Goal: Task Accomplishment & Management: Manage account settings

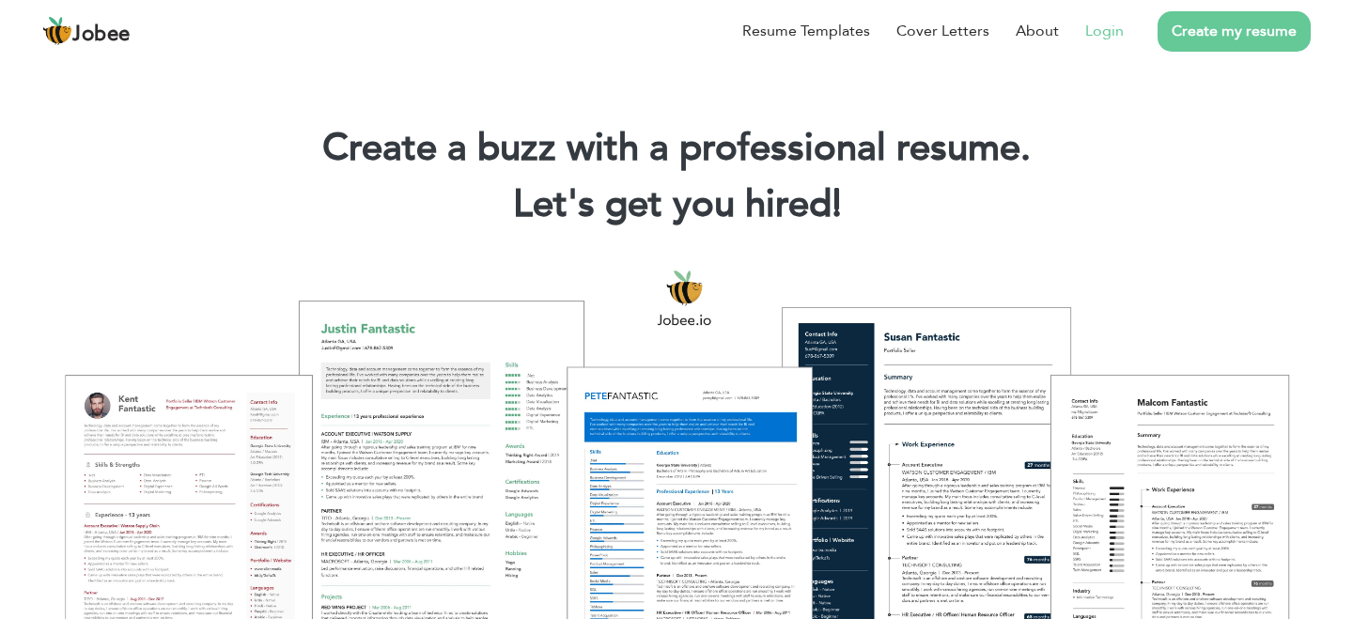
click at [1102, 36] on link "Login" at bounding box center [1104, 31] width 39 height 23
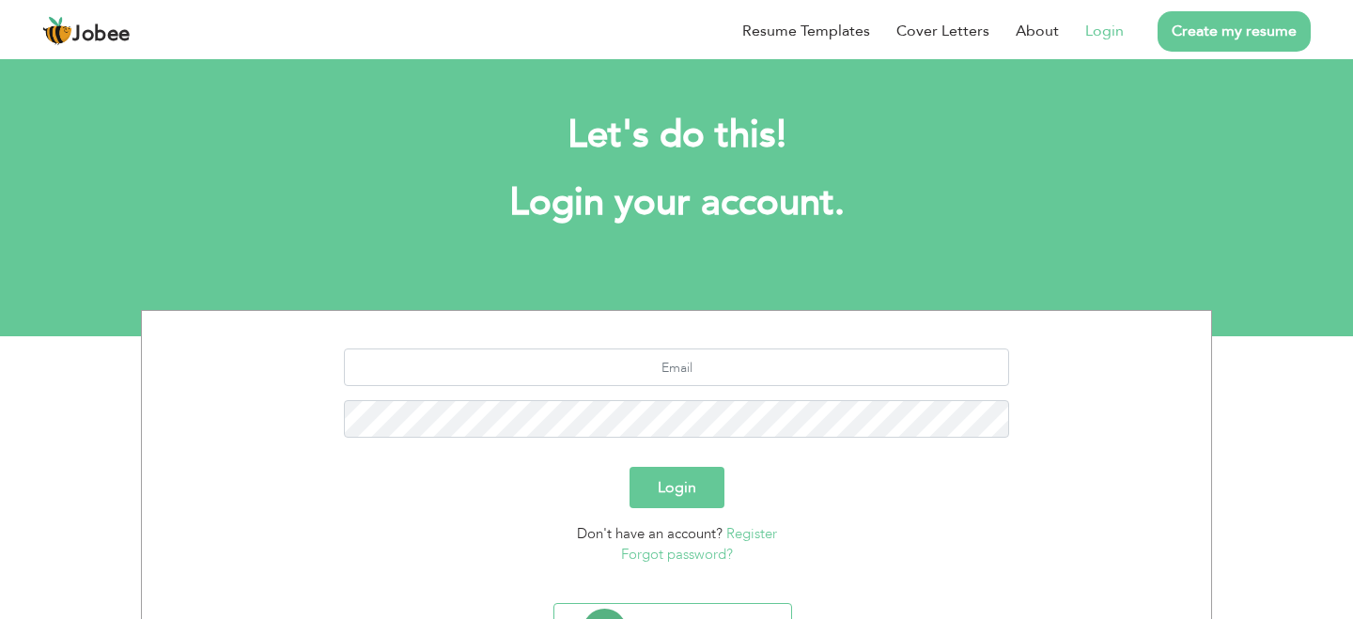
click at [767, 480] on div "Login" at bounding box center [676, 487] width 1041 height 41
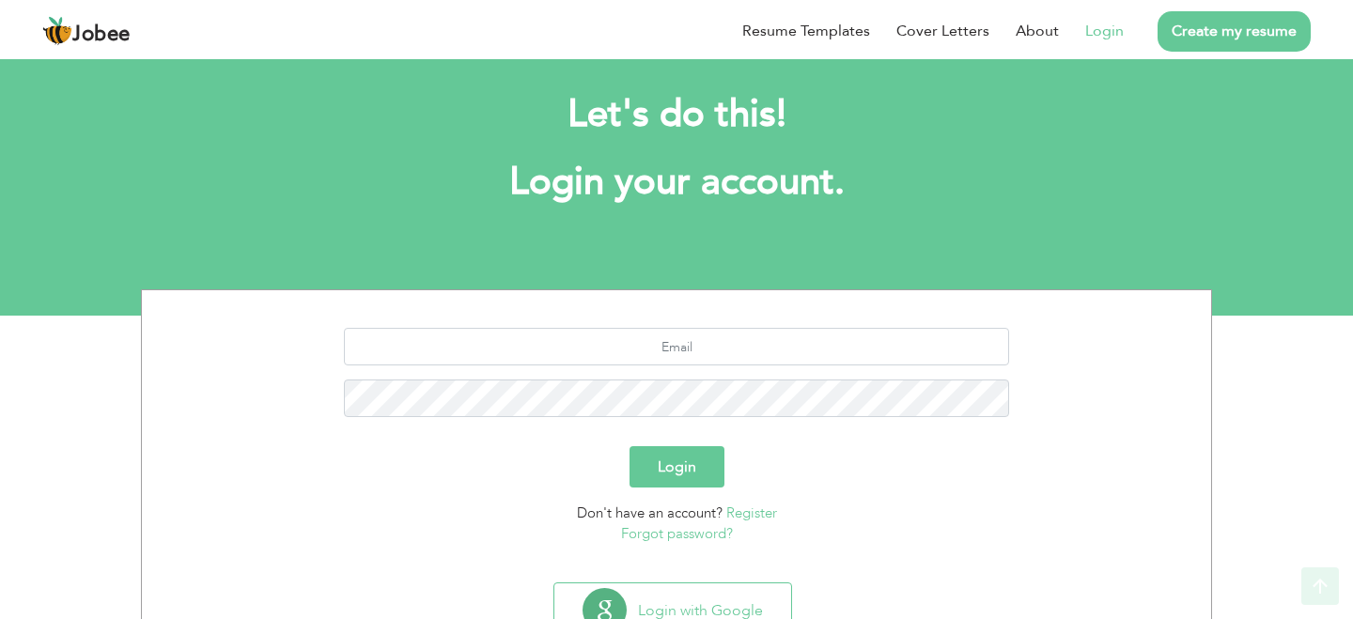
scroll to position [20, 0]
click at [753, 348] on input "text" at bounding box center [677, 348] width 666 height 38
type input "alimehak92am@gmail.com"
click at [922, 374] on div "alimehak92am@gmail.com" at bounding box center [676, 380] width 1041 height 103
click at [1018, 285] on section "Let's do this! Login your account. alimehak92am@gmail.com Login Don't have an a…" at bounding box center [676, 176] width 1353 height 282
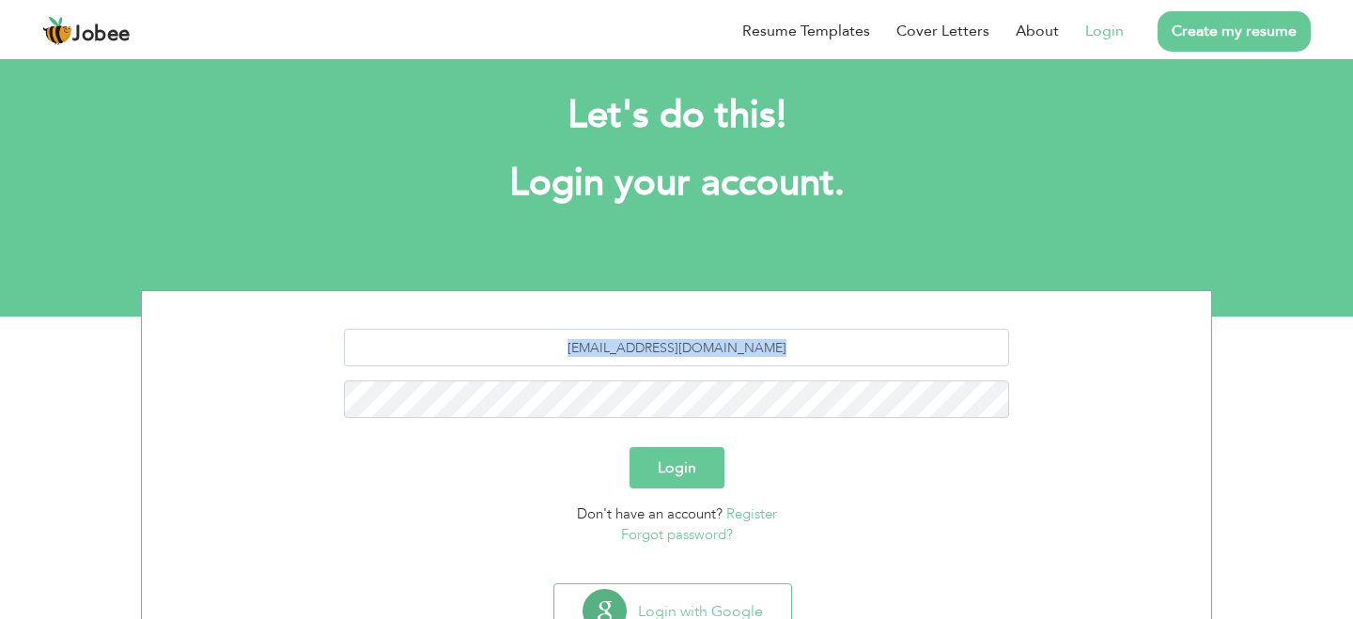
click at [1018, 285] on section "Let's do this! Login your account. alimehak92am@gmail.com Login Don't have an a…" at bounding box center [676, 176] width 1353 height 282
click at [646, 472] on button "Login" at bounding box center [676, 467] width 95 height 41
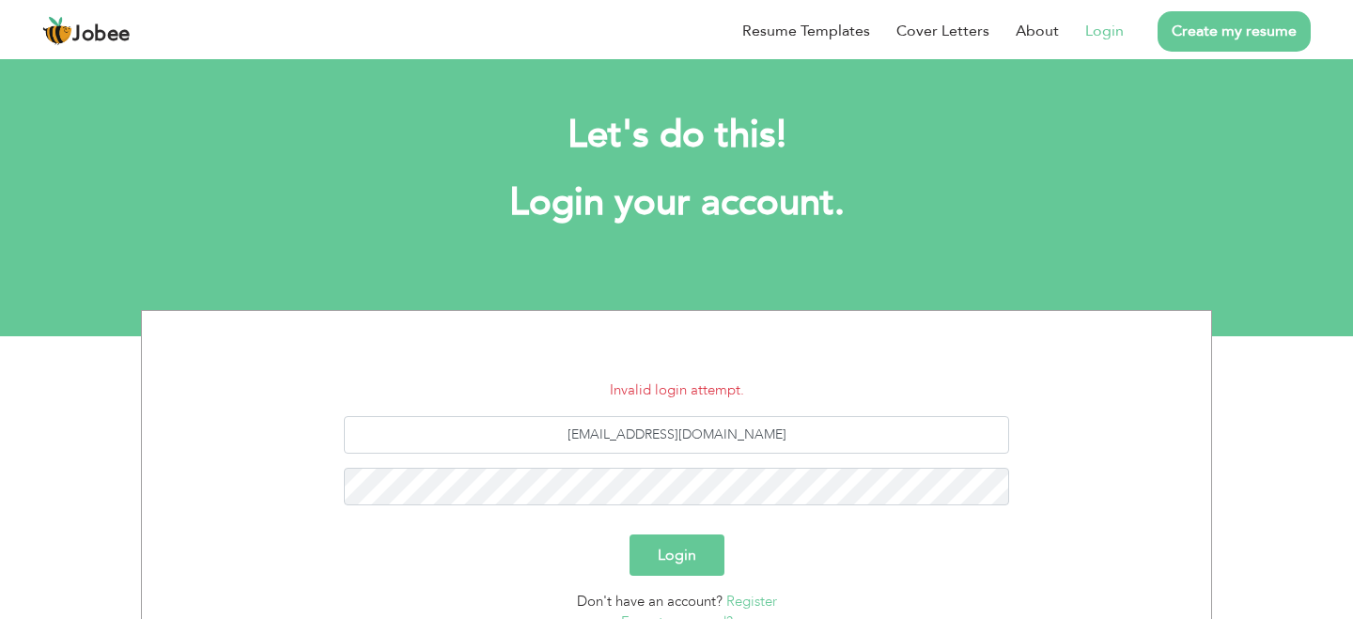
click at [644, 549] on button "Login" at bounding box center [676, 555] width 95 height 41
click at [907, 535] on div "Login" at bounding box center [676, 555] width 1041 height 41
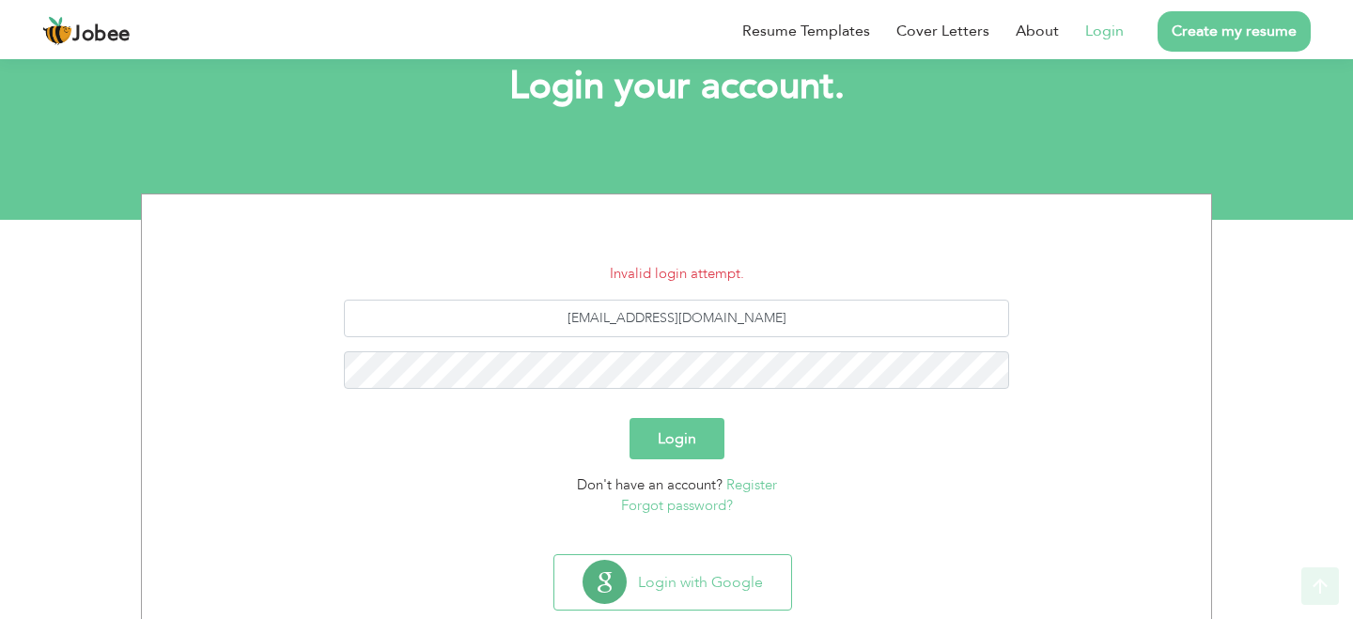
scroll to position [149, 0]
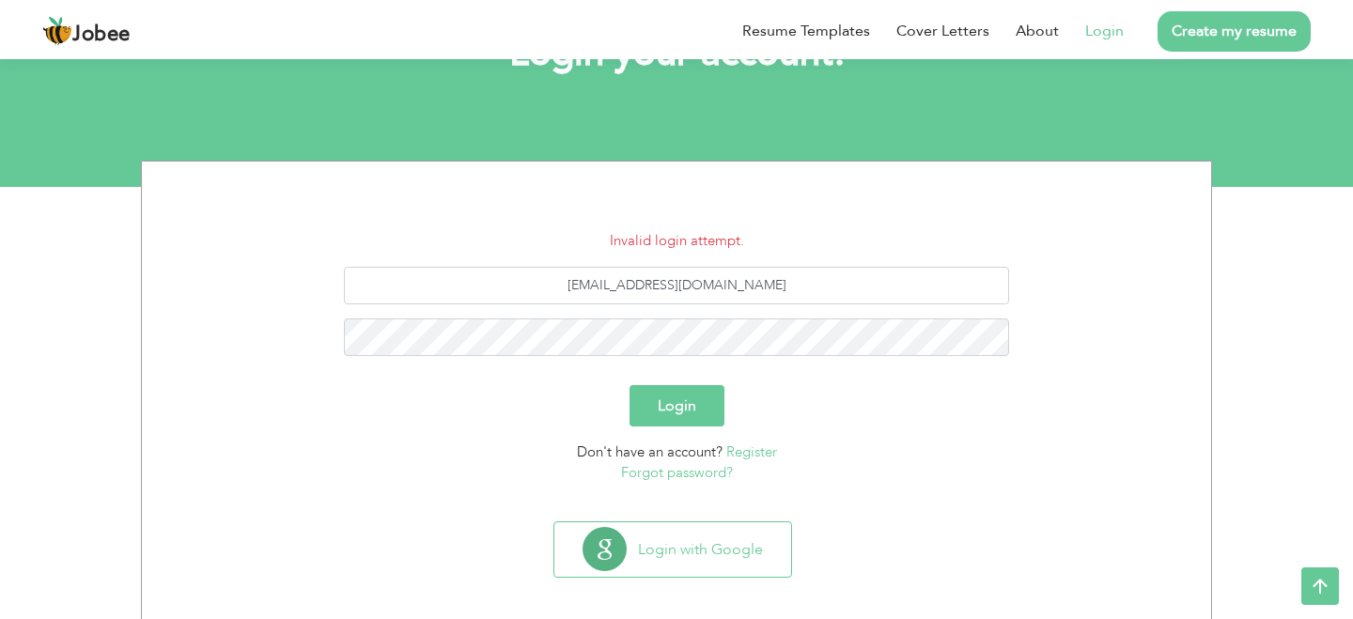
click at [664, 478] on link "Forgot password?" at bounding box center [677, 472] width 112 height 19
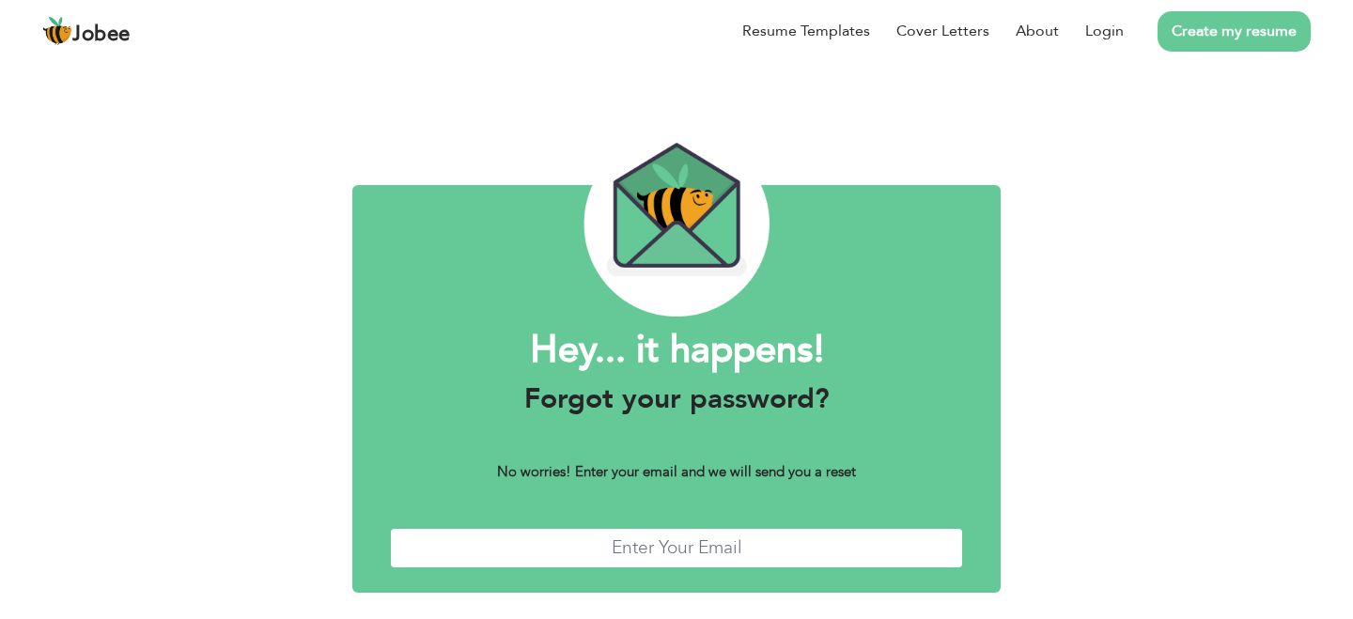
click at [710, 531] on input "text" at bounding box center [676, 548] width 573 height 40
type input "alimehak92am@gmail.com"
click at [1130, 444] on div "Hey... it happens! Forgot your password? No worries! Enter your email and we wi…" at bounding box center [676, 372] width 1353 height 632
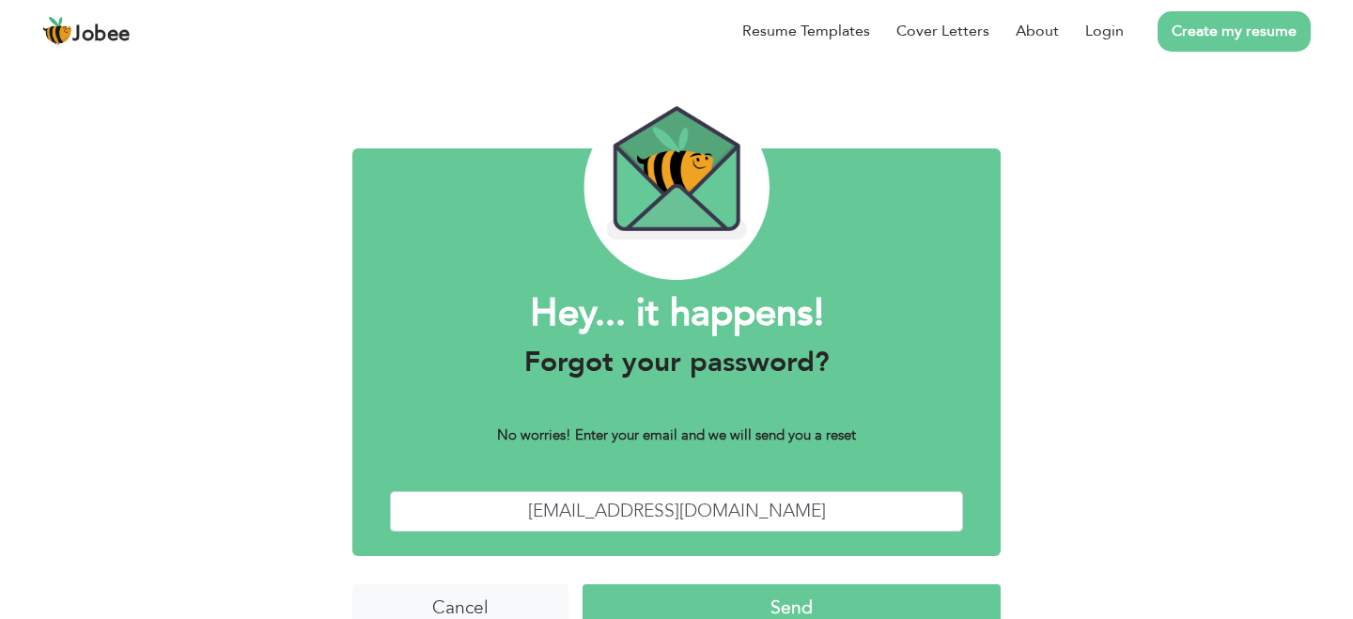
scroll to position [70, 0]
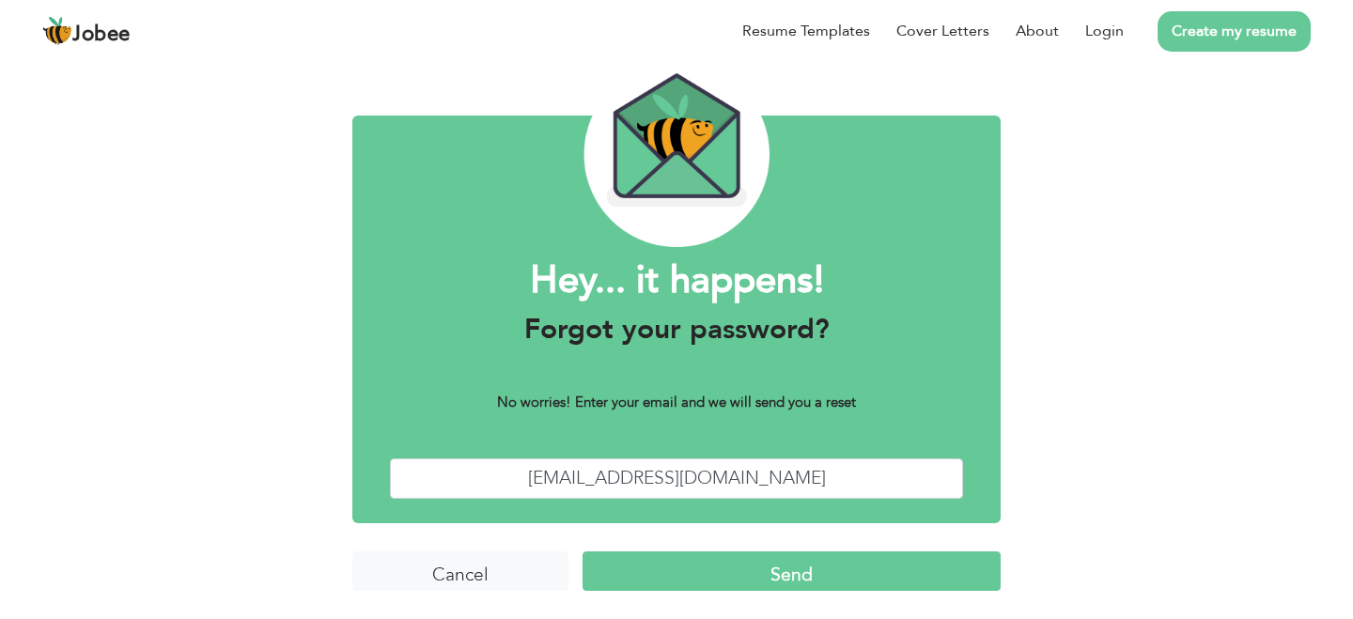
click at [751, 567] on input "Send" at bounding box center [791, 571] width 418 height 40
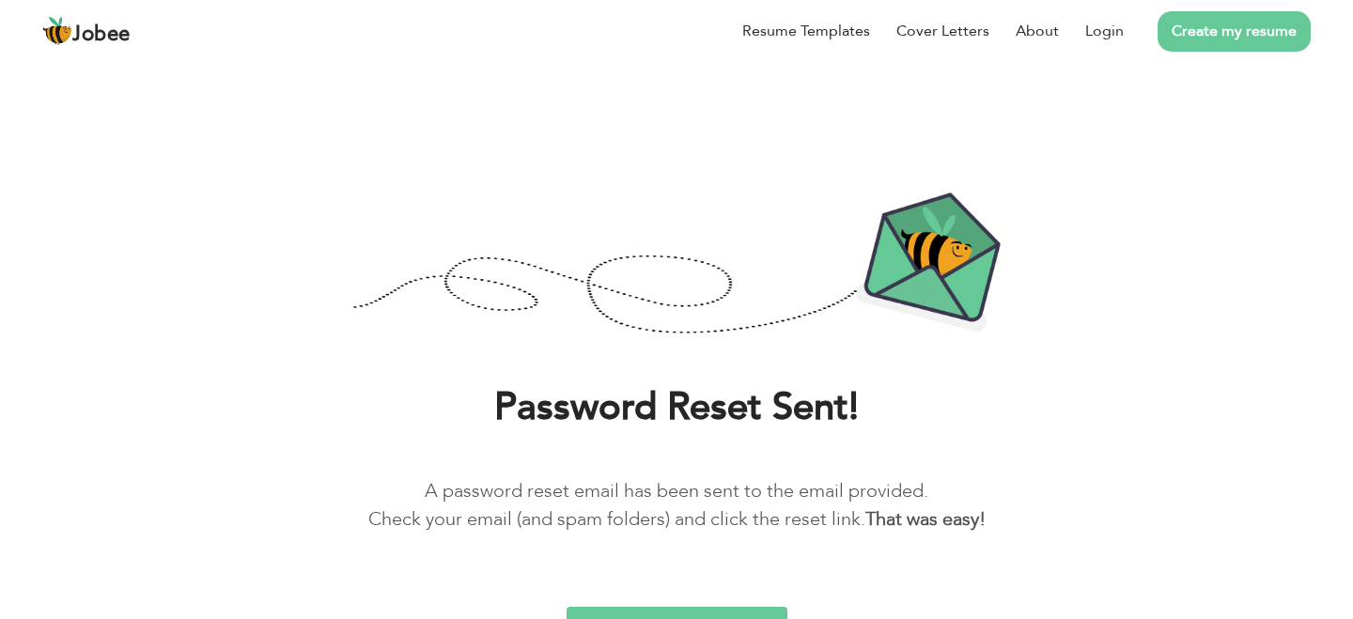
click at [1170, 403] on h1 "Password Reset Sent!" at bounding box center [676, 407] width 1296 height 49
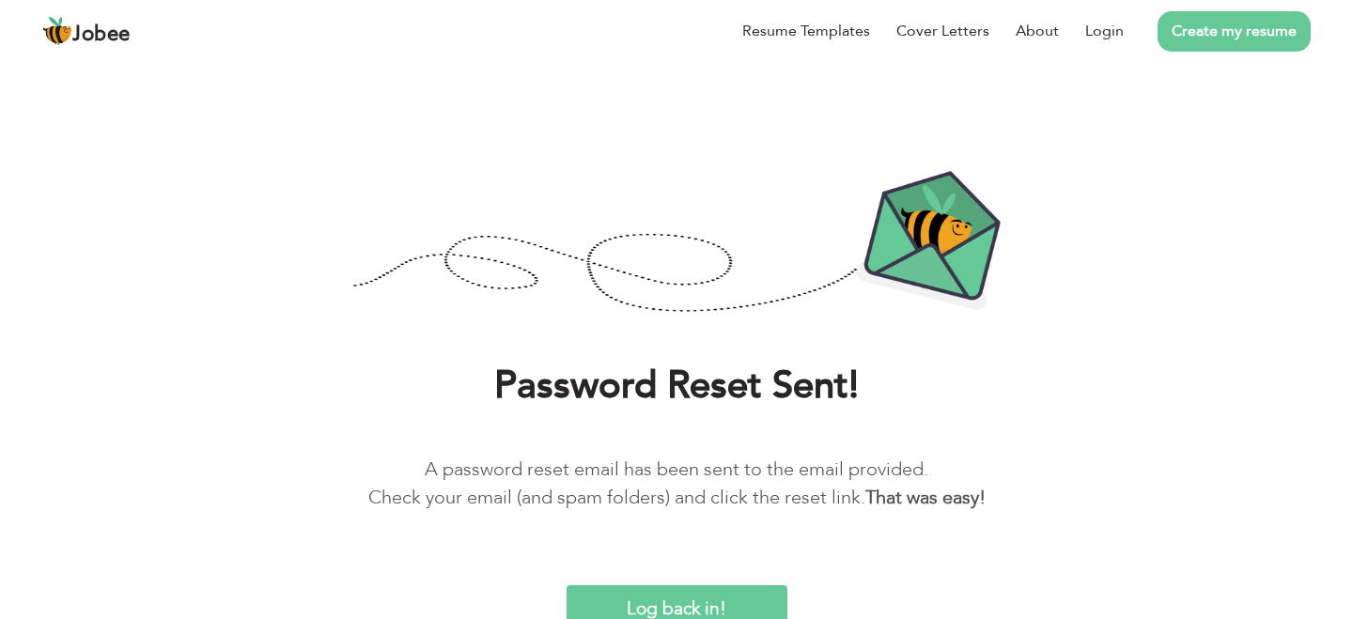
scroll to position [27, 0]
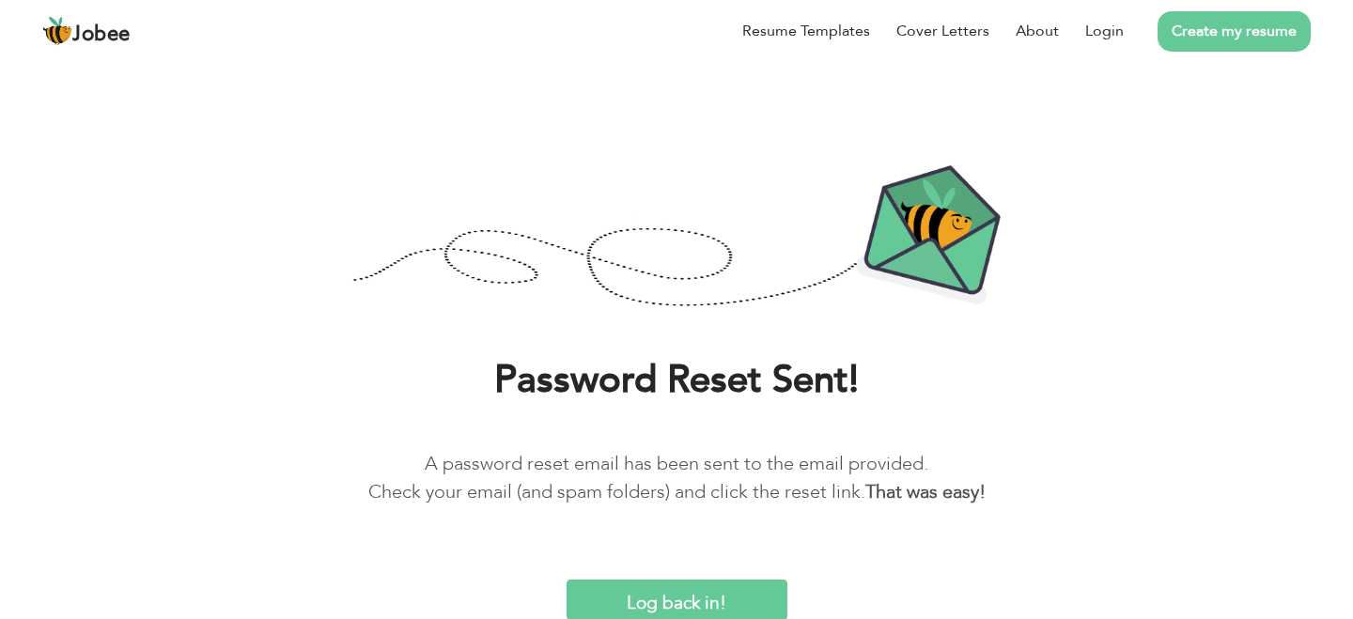
click at [767, 593] on input "Log back in!" at bounding box center [676, 600] width 221 height 40
click at [742, 594] on input "Log back in!" at bounding box center [676, 600] width 221 height 40
click at [1000, 463] on p "A password reset email has been sent to the email provided. Check your email (a…" at bounding box center [676, 478] width 1296 height 56
click at [757, 603] on input "Log back in!" at bounding box center [676, 600] width 221 height 40
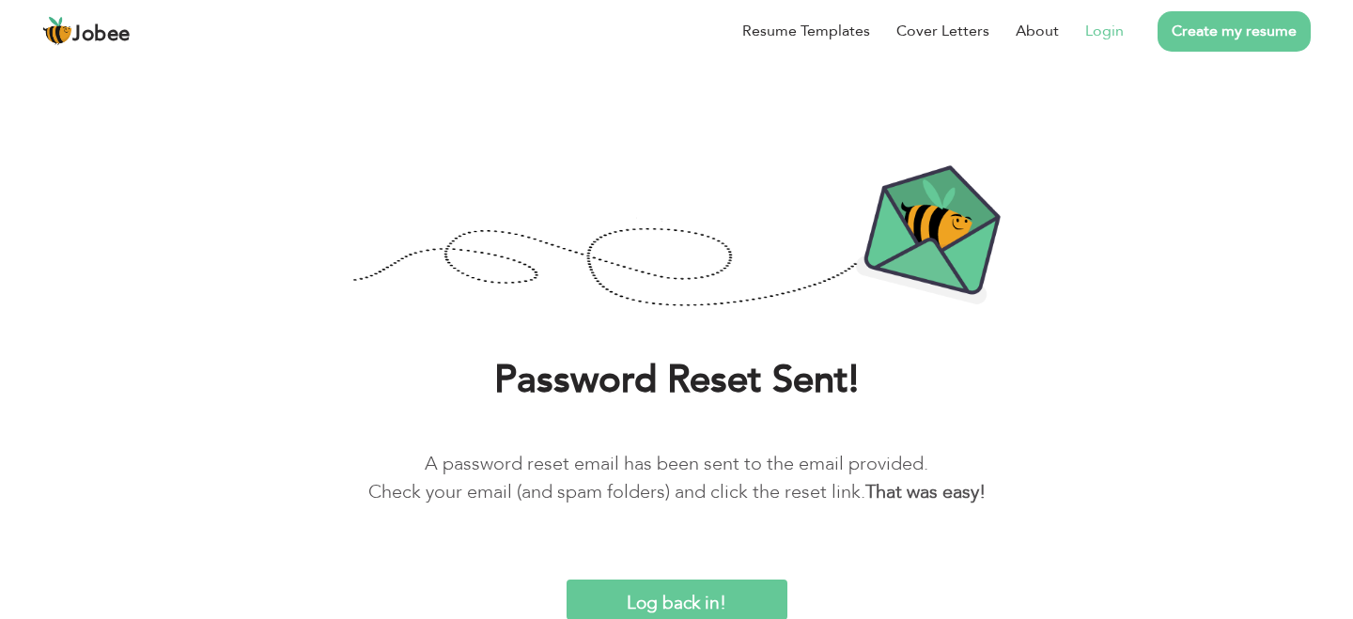
click at [1088, 34] on link "Login" at bounding box center [1104, 31] width 39 height 23
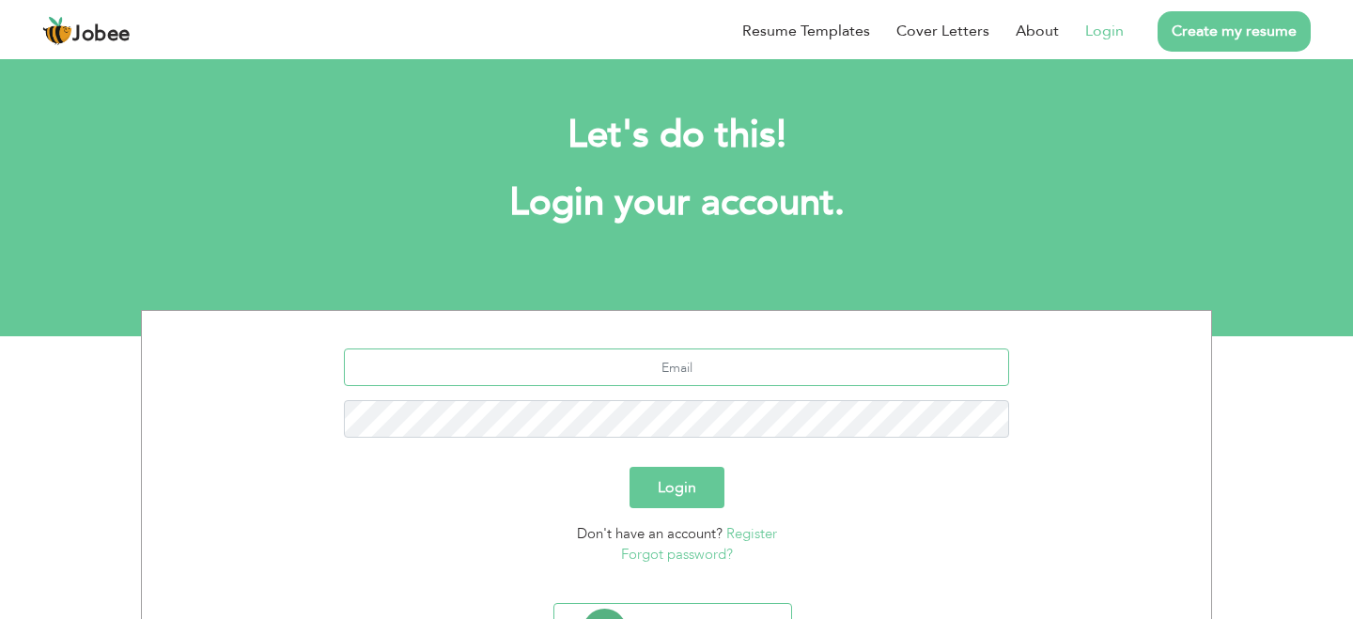
click at [736, 354] on input "text" at bounding box center [677, 368] width 666 height 38
type input "[EMAIL_ADDRESS][DOMAIN_NAME]"
click at [553, 373] on input "[EMAIL_ADDRESS][DOMAIN_NAME]" at bounding box center [677, 368] width 666 height 38
click at [695, 497] on button "Login" at bounding box center [676, 487] width 95 height 41
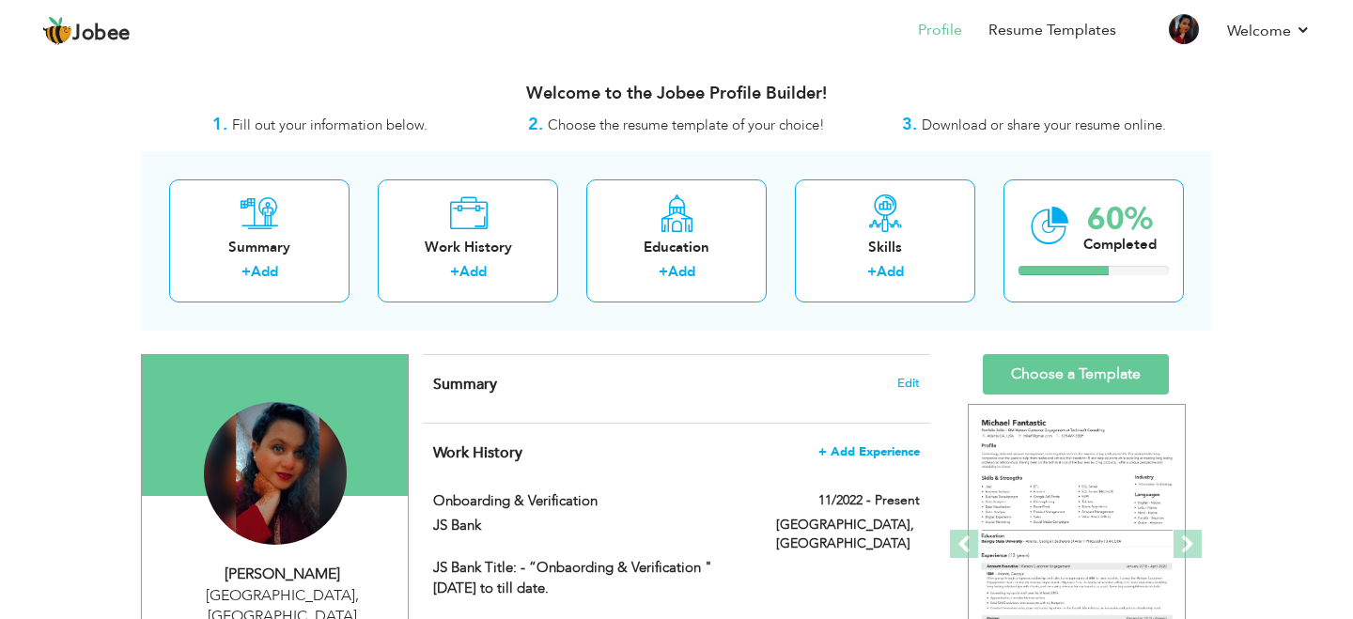
click at [902, 455] on span "+ Add Experience" at bounding box center [868, 451] width 101 height 13
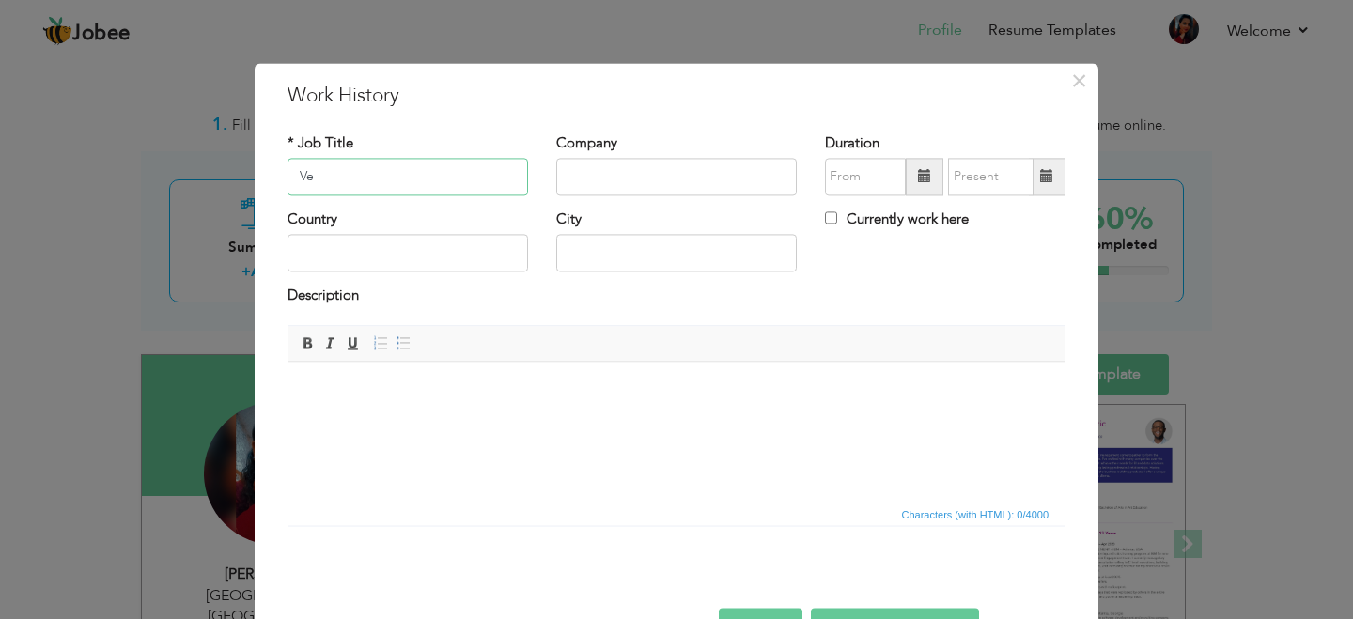
type input "V"
click at [1075, 80] on span "×" at bounding box center [1079, 81] width 16 height 34
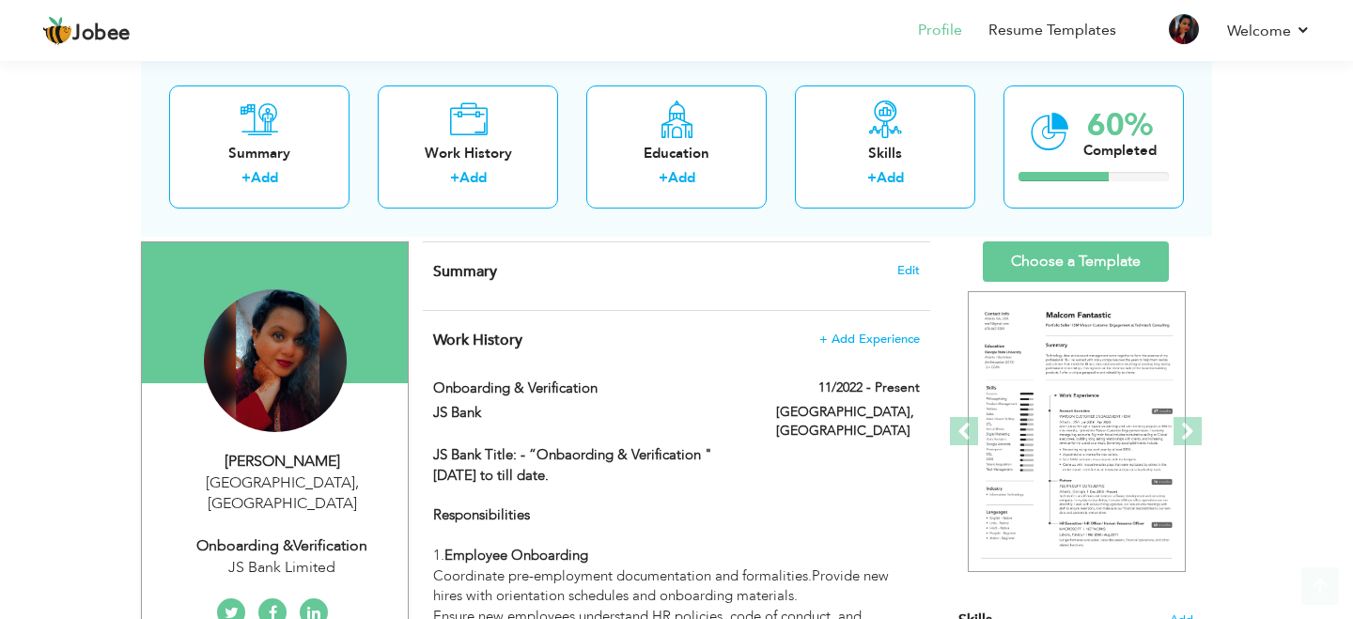
scroll to position [114, 0]
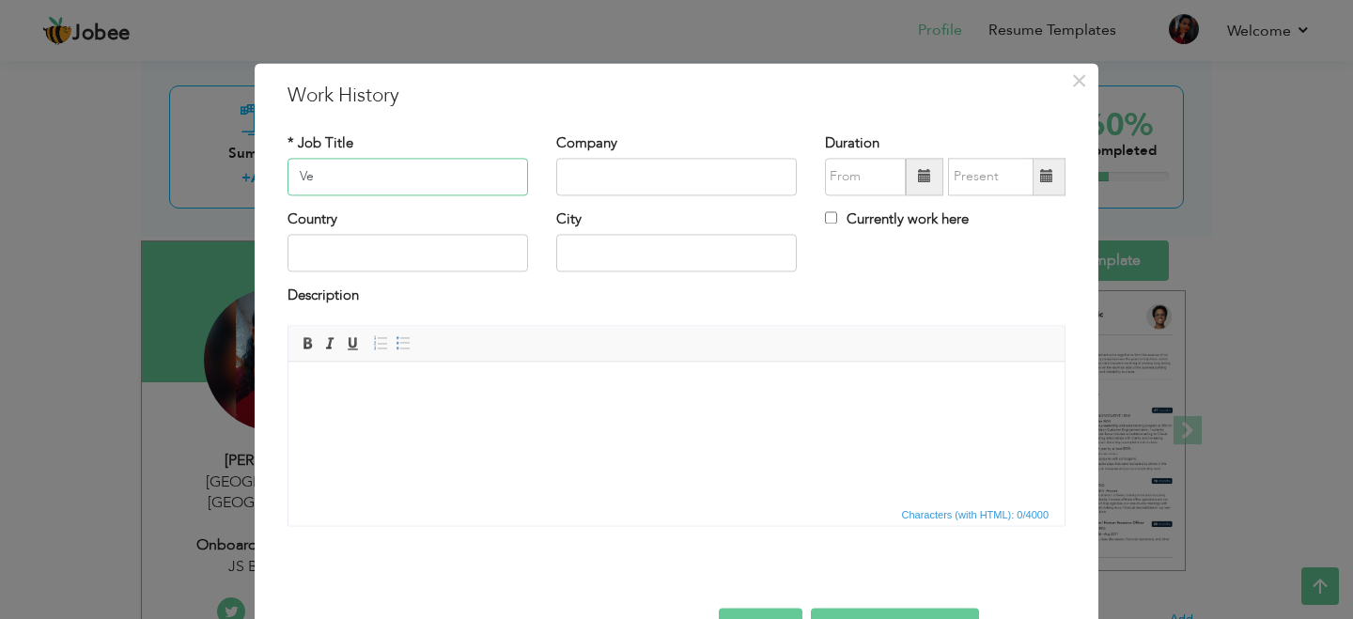
type input "V"
type input "Assitant Manager - Confimation & Offboarding"
click at [703, 170] on input "text" at bounding box center [676, 177] width 240 height 38
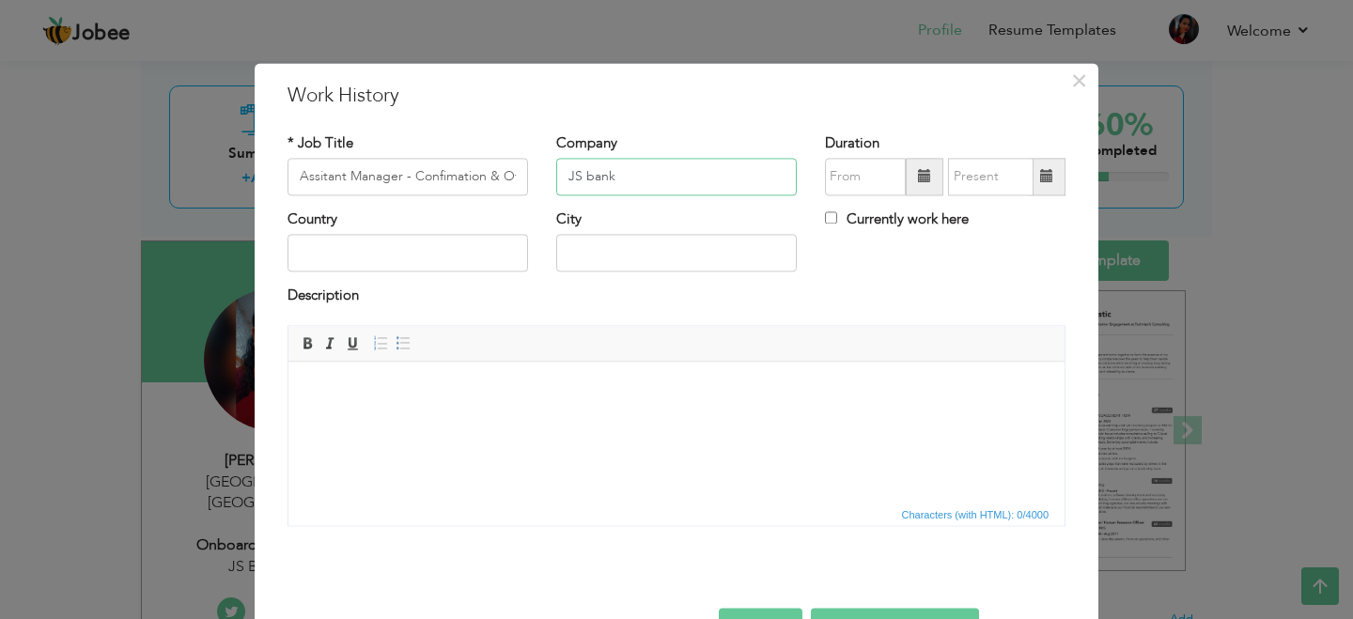
type input "JS bank"
click at [563, 254] on input "text" at bounding box center [676, 254] width 240 height 38
type input "karachi"
type input "Pakistan"
click at [916, 178] on span at bounding box center [925, 177] width 38 height 38
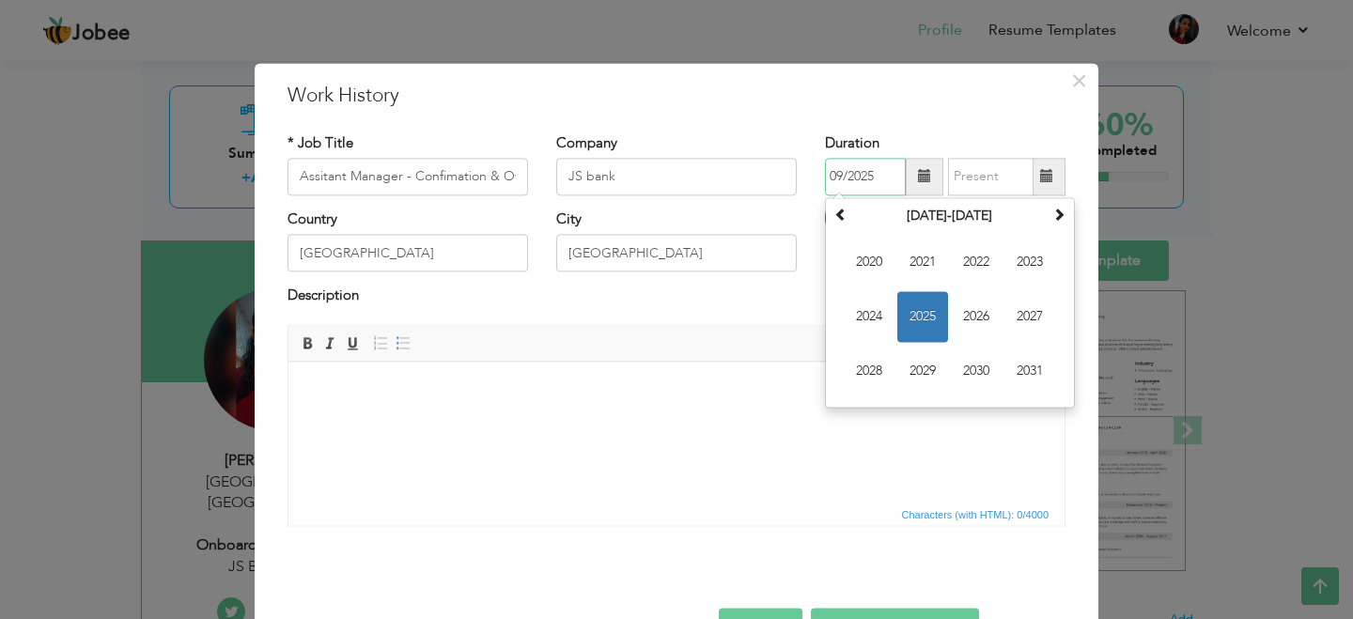
click at [920, 302] on span "2025" at bounding box center [922, 316] width 51 height 51
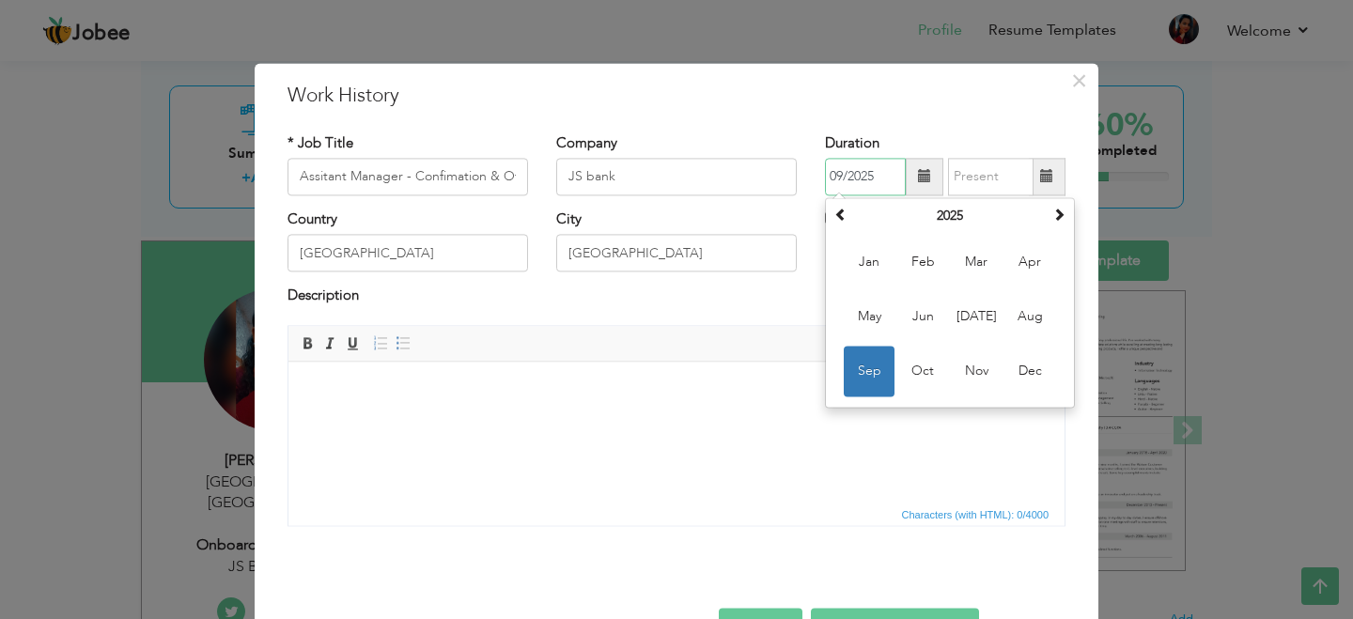
click at [920, 302] on span "Jun" at bounding box center [922, 316] width 51 height 51
type input "06/2025"
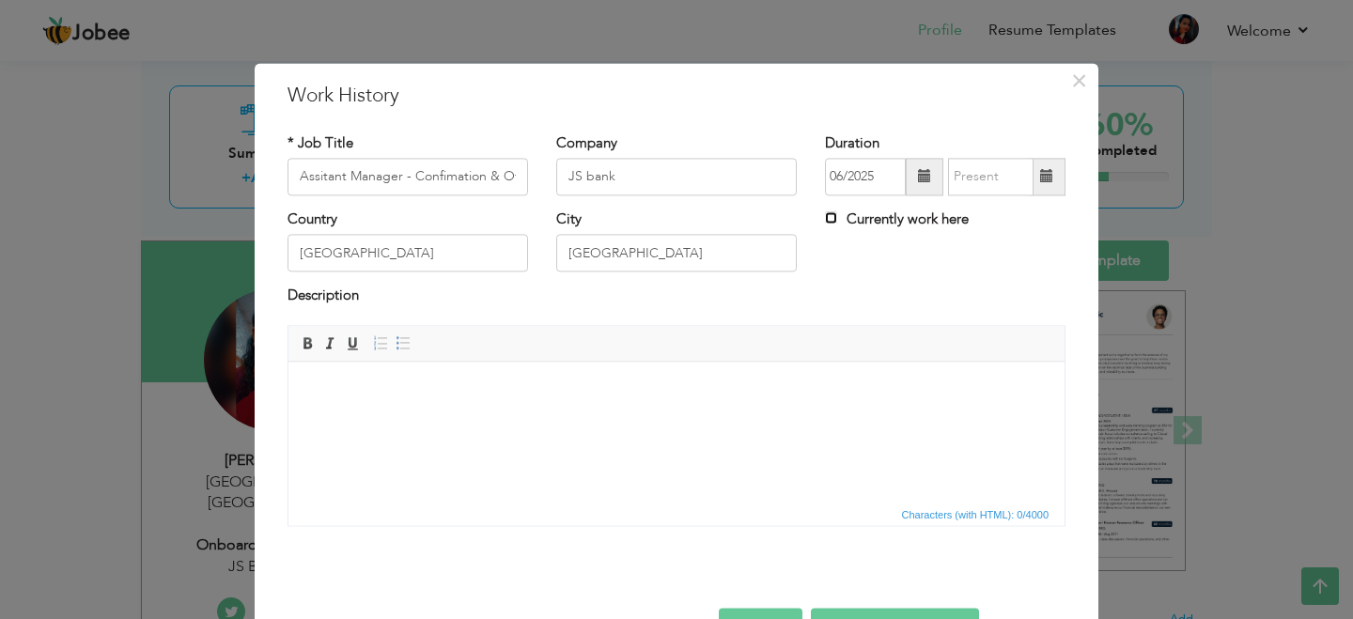
click at [827, 220] on input "Currently work here" at bounding box center [831, 217] width 12 height 12
checkbox input "true"
click at [421, 370] on html at bounding box center [676, 390] width 776 height 57
click at [1080, 87] on span "×" at bounding box center [1079, 81] width 16 height 34
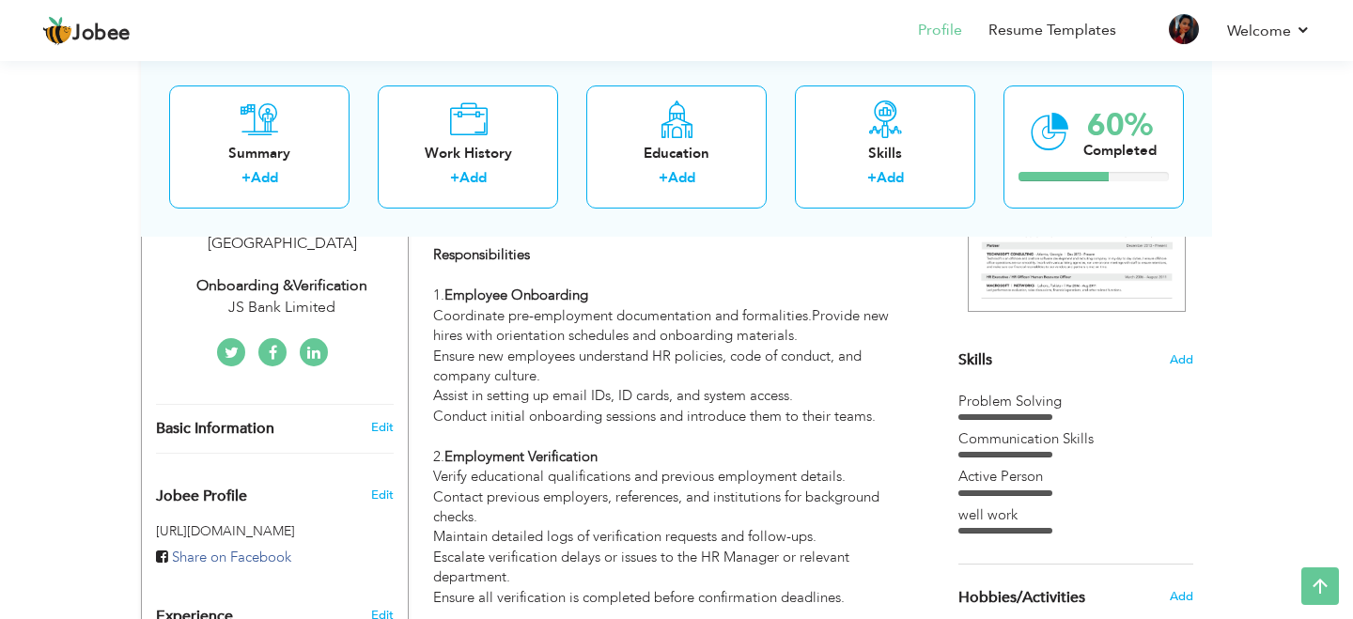
scroll to position [367, 0]
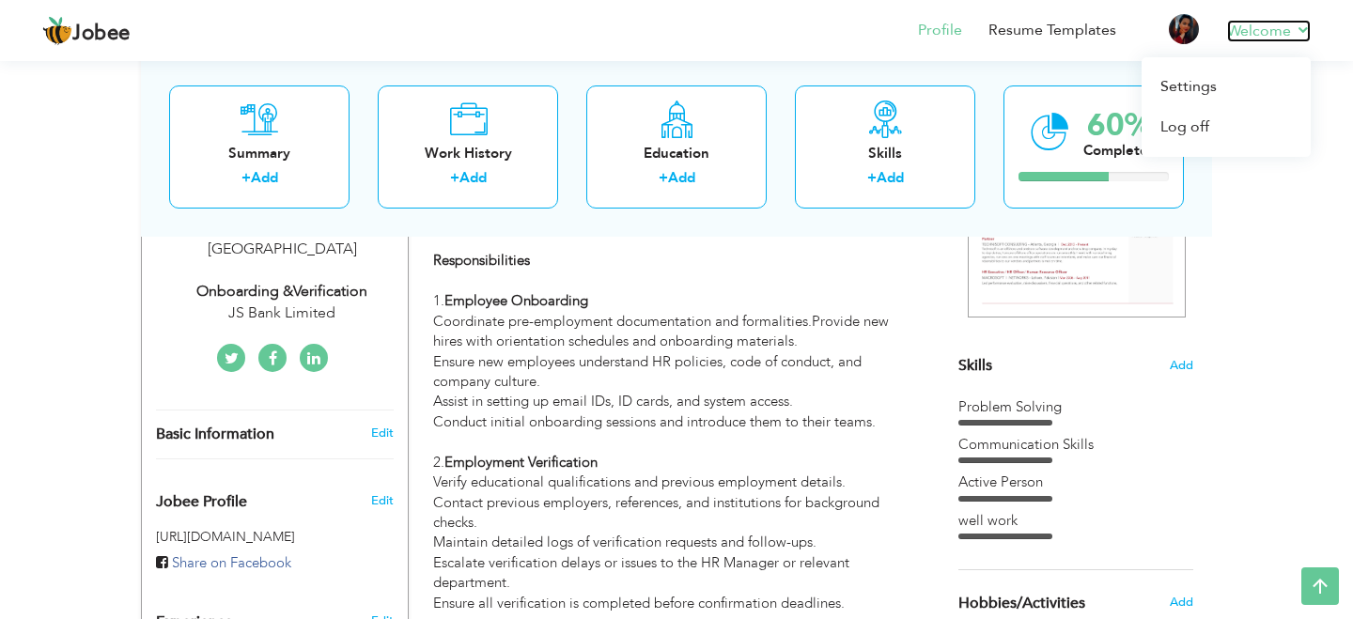
click at [1300, 28] on link "Welcome" at bounding box center [1269, 31] width 84 height 23
click at [1198, 122] on link "Log off" at bounding box center [1225, 127] width 169 height 40
